Goal: Information Seeking & Learning: Learn about a topic

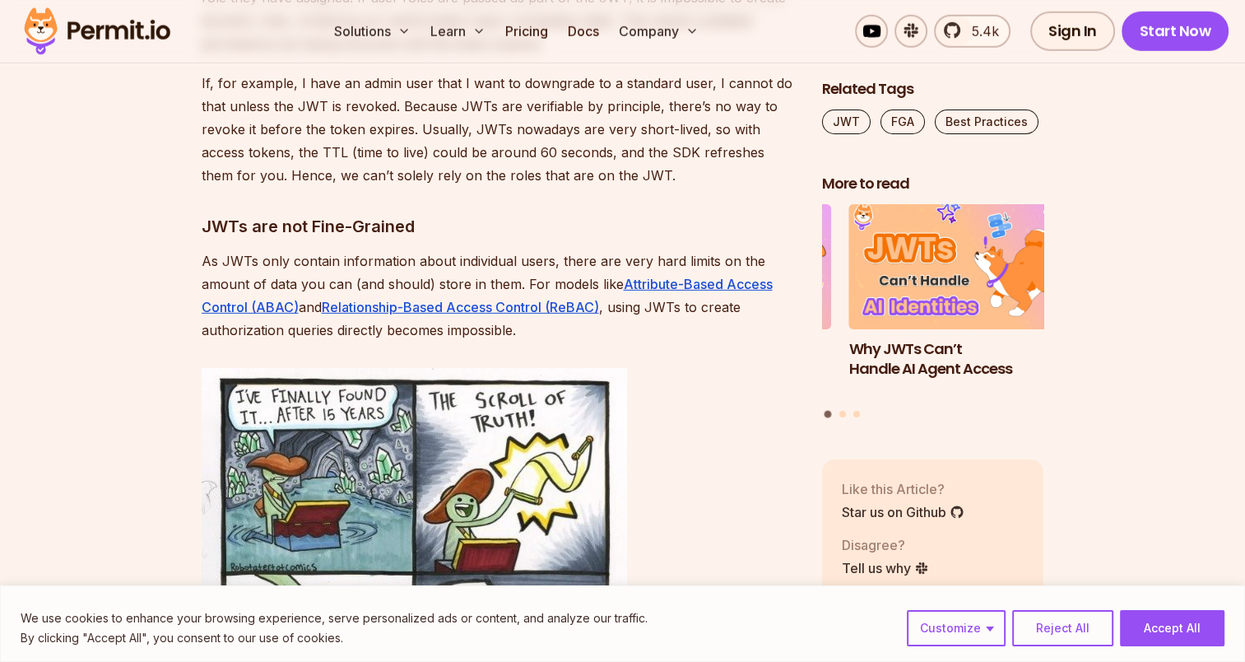
scroll to position [4932, 0]
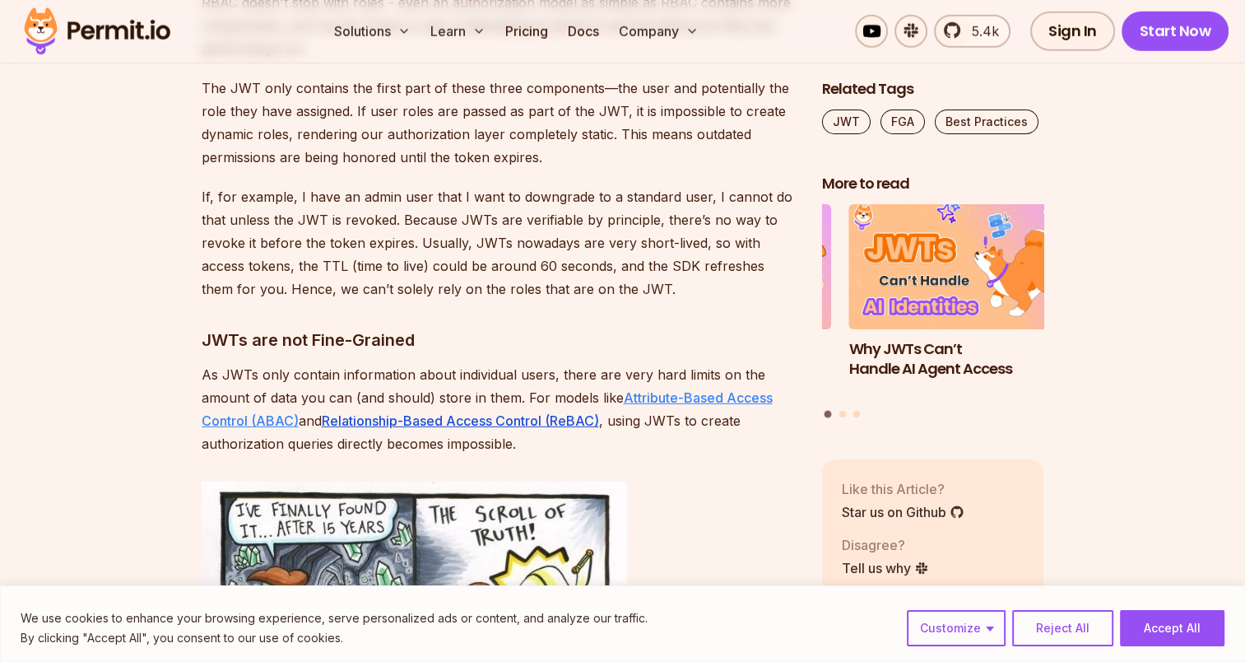
click at [737, 389] on link "Attribute-Based Access Control (ABAC)" at bounding box center [487, 408] width 571 height 39
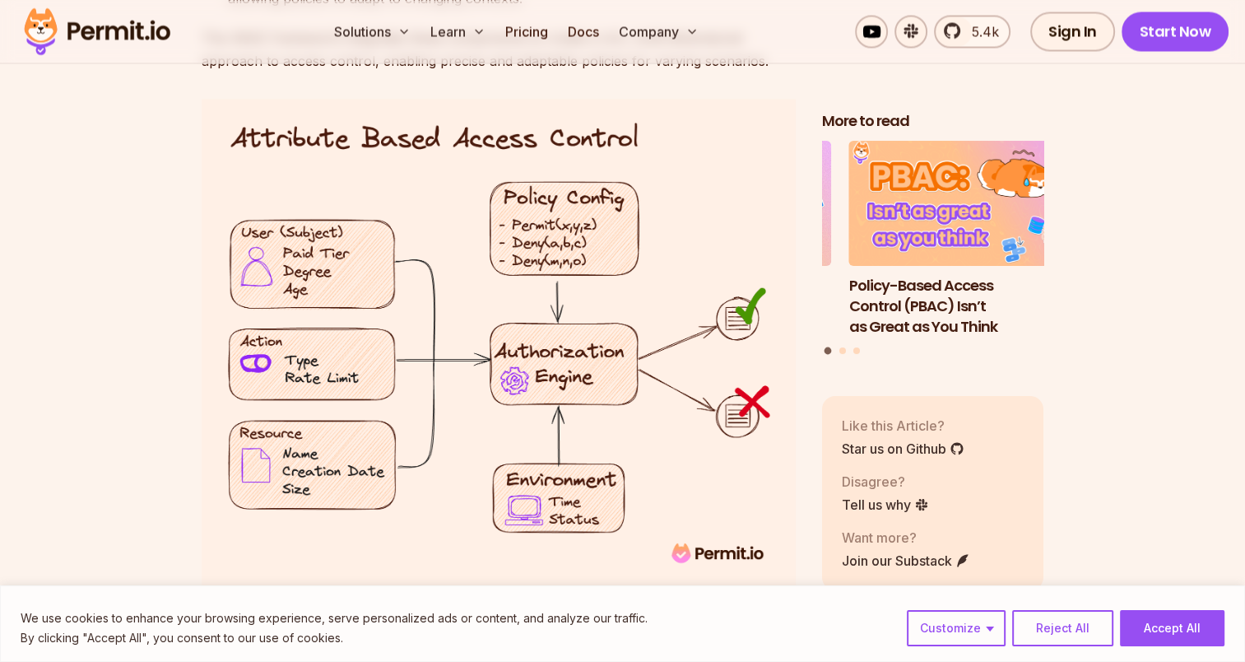
scroll to position [2738, 0]
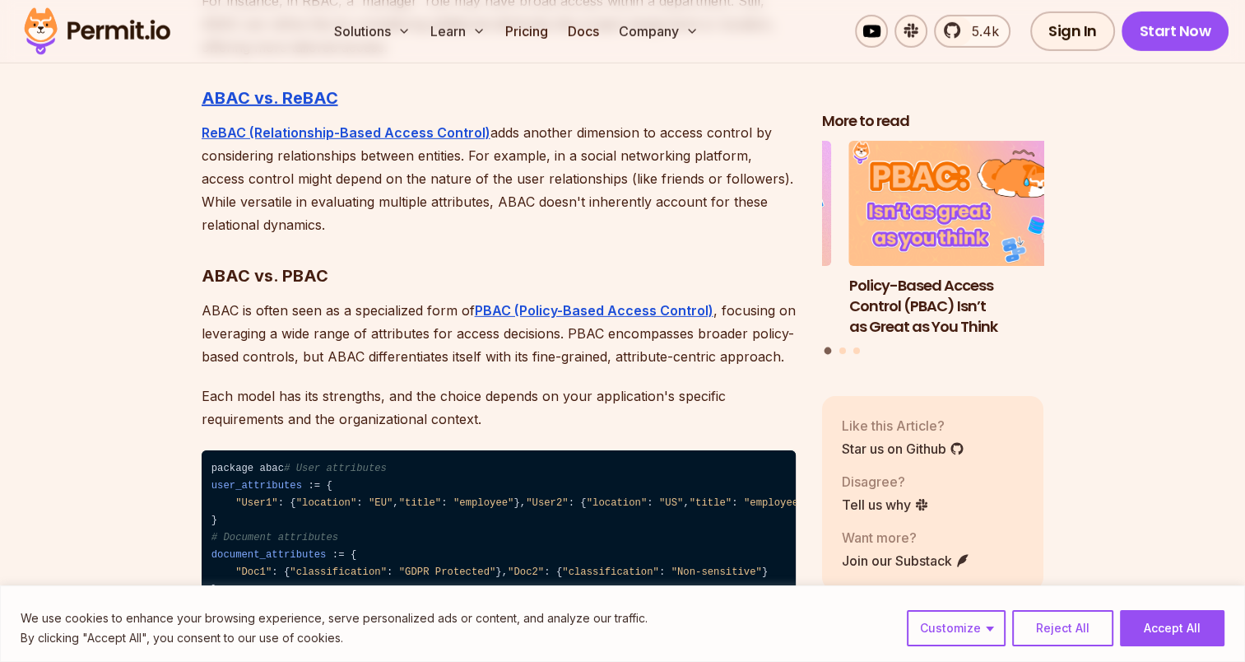
scroll to position [5127, 0]
